Goal: Check status

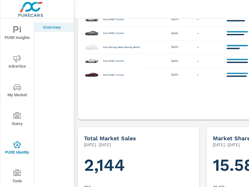
scroll to position [561, 0]
